Goal: Task Accomplishment & Management: Complete application form

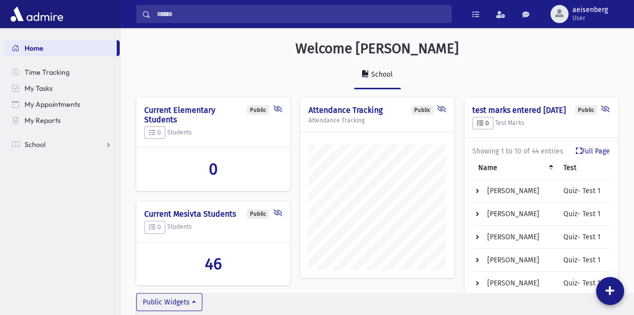
scroll to position [480, 514]
click at [49, 139] on link "School" at bounding box center [62, 144] width 116 height 16
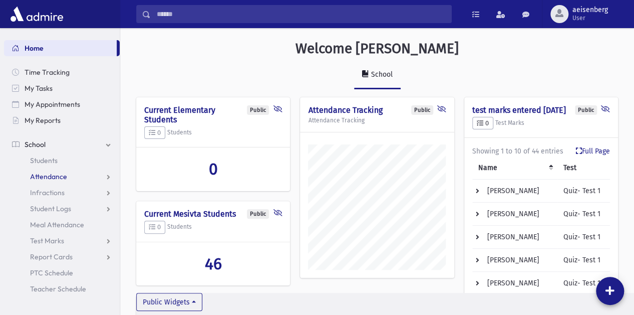
click at [52, 178] on span "Attendance" at bounding box center [48, 176] width 37 height 9
click at [54, 193] on span "Entry" at bounding box center [46, 192] width 17 height 9
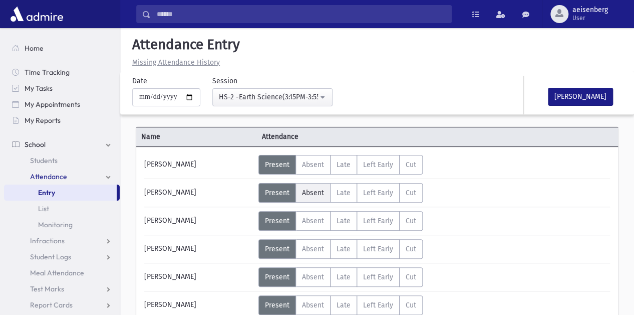
click at [317, 188] on span "Absent" at bounding box center [313, 192] width 22 height 9
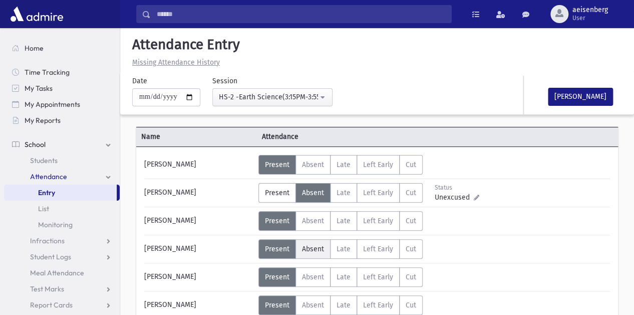
click at [317, 245] on span "Absent" at bounding box center [313, 249] width 22 height 9
click at [312, 304] on div "Error occurred. Unable to update record." at bounding box center [377, 303] width 140 height 23
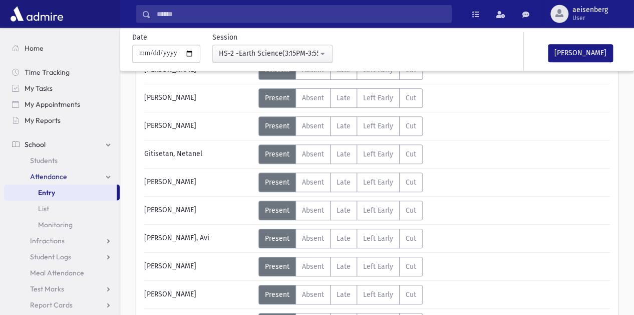
scroll to position [208, 0]
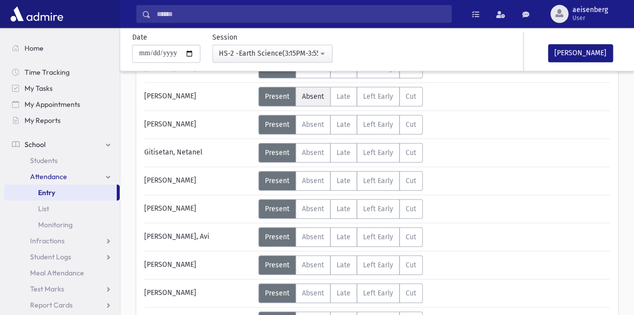
click at [312, 96] on span "Absent" at bounding box center [313, 96] width 22 height 9
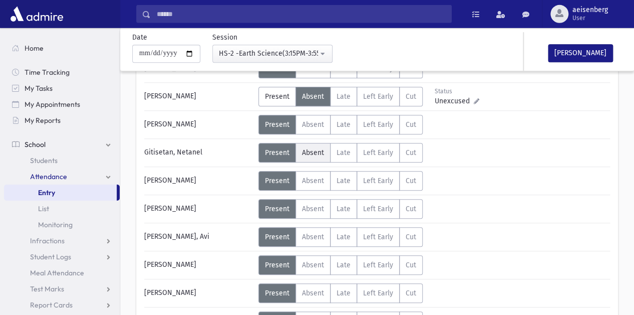
click at [312, 154] on span "Absent" at bounding box center [313, 152] width 22 height 9
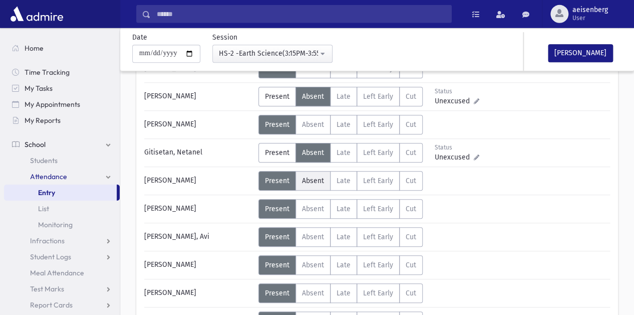
click at [310, 182] on span "Absent" at bounding box center [313, 180] width 22 height 9
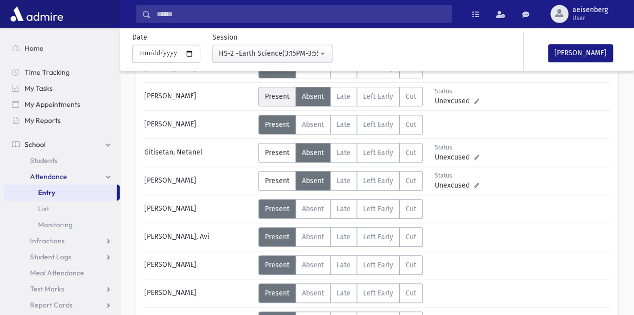
click at [280, 92] on span "Present" at bounding box center [277, 96] width 25 height 9
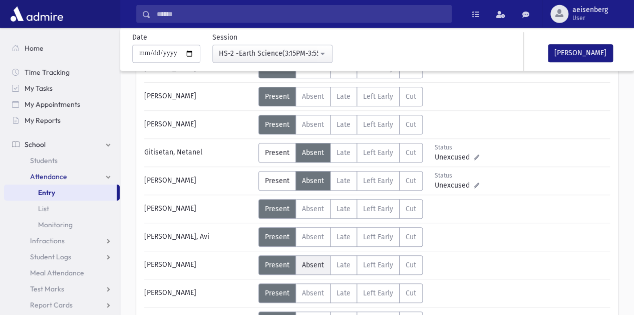
click at [315, 265] on span "Absent" at bounding box center [313, 265] width 22 height 9
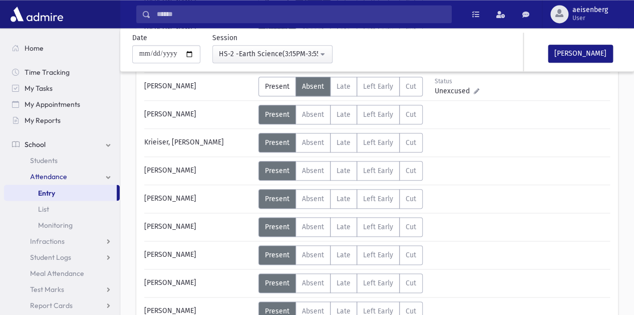
scroll to position [387, 0]
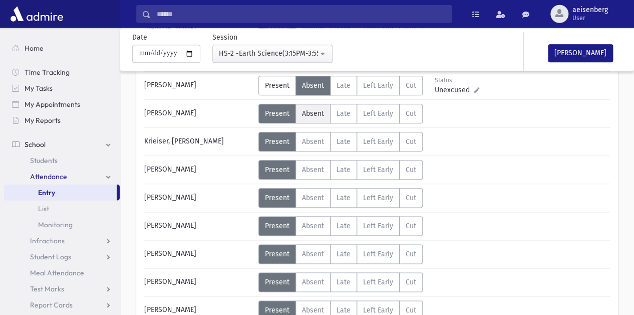
click at [314, 113] on span "Absent" at bounding box center [313, 114] width 22 height 9
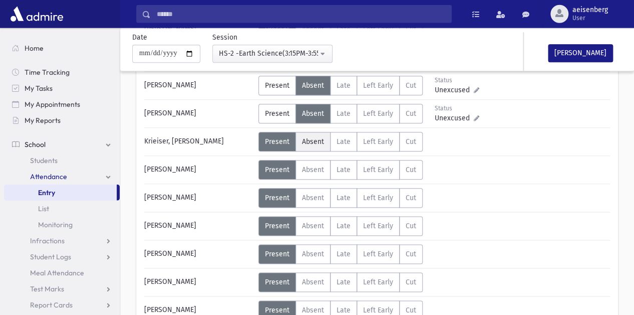
click at [310, 138] on span "Absent" at bounding box center [313, 142] width 22 height 9
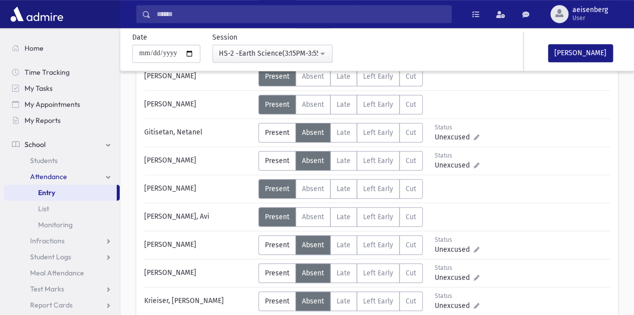
scroll to position [220, 0]
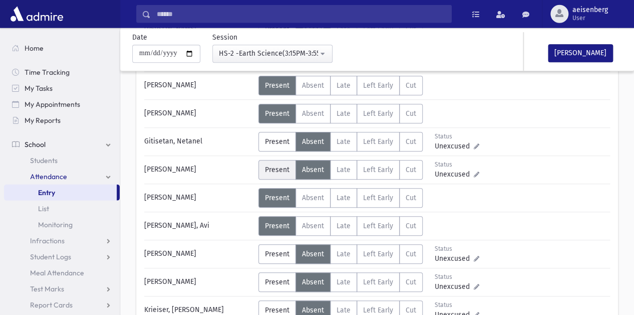
click at [276, 170] on span "Present" at bounding box center [277, 169] width 25 height 9
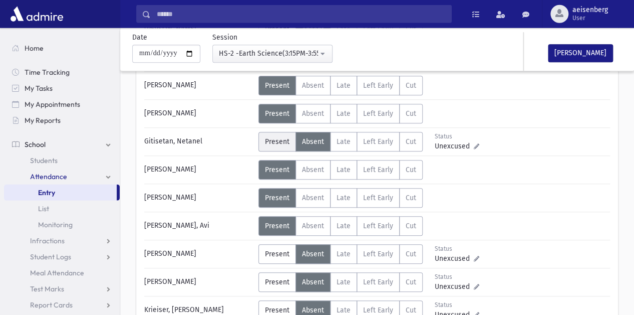
click at [272, 139] on span "Present" at bounding box center [277, 141] width 25 height 9
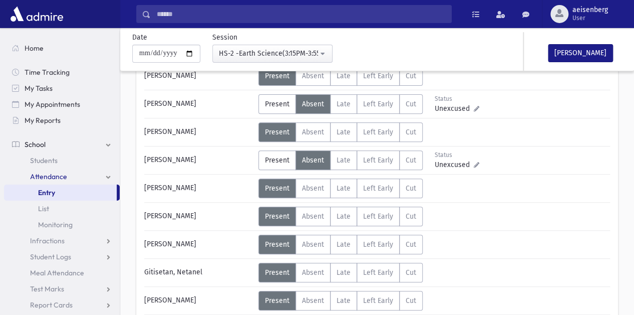
scroll to position [87, 0]
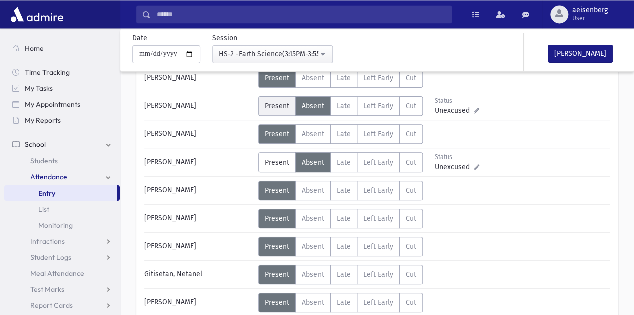
click at [273, 103] on span "Present" at bounding box center [277, 106] width 25 height 9
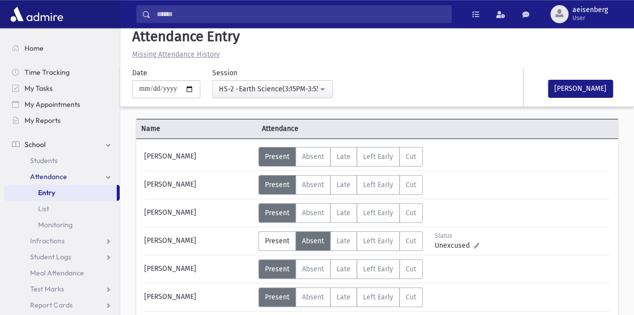
scroll to position [25, 0]
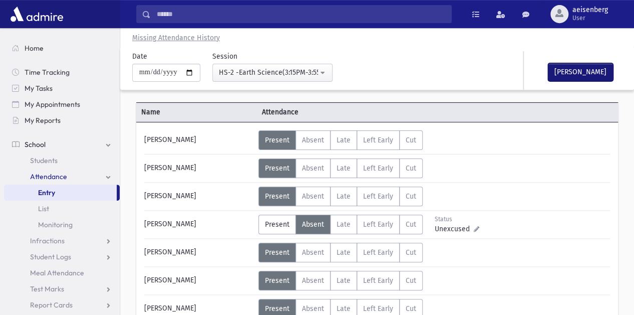
click at [584, 68] on button "[PERSON_NAME]" at bounding box center [580, 72] width 65 height 18
